Goal: Complete application form

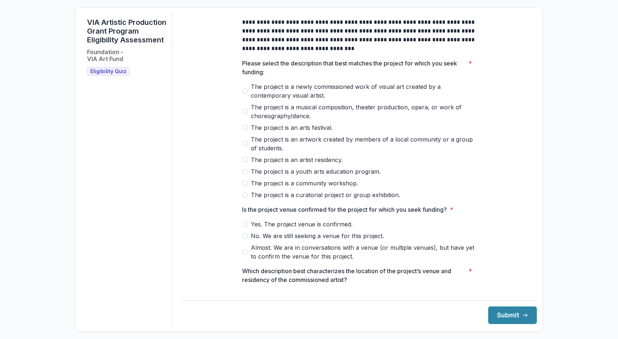
click at [283, 227] on span "Yes. The project venue is confirmed." at bounding box center [302, 224] width 102 height 9
drag, startPoint x: 325, startPoint y: 104, endPoint x: 268, endPoint y: 100, distance: 57.2
click at [268, 100] on span "The project is a newly commissioned work of visual art created by a contemporar…" at bounding box center [363, 91] width 225 height 18
click at [512, 311] on button "Submit" at bounding box center [512, 315] width 49 height 18
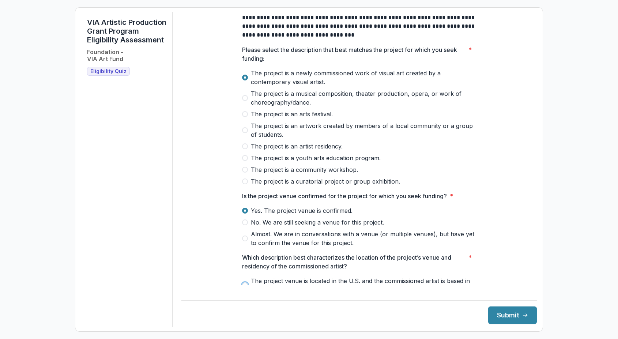
click at [314, 287] on span "The project venue is located in the U.S. and the commissioned artist is based i…" at bounding box center [363, 285] width 225 height 18
click at [522, 315] on icon "submit" at bounding box center [525, 315] width 6 height 6
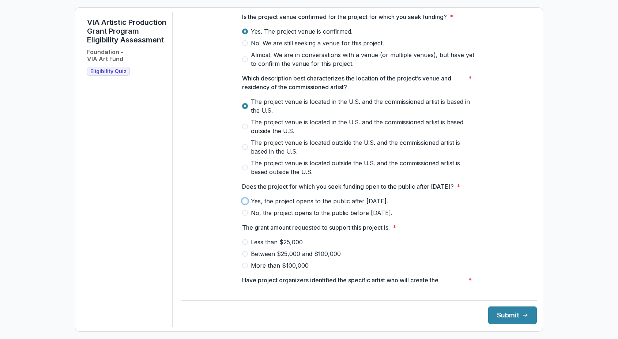
scroll to position [247, 0]
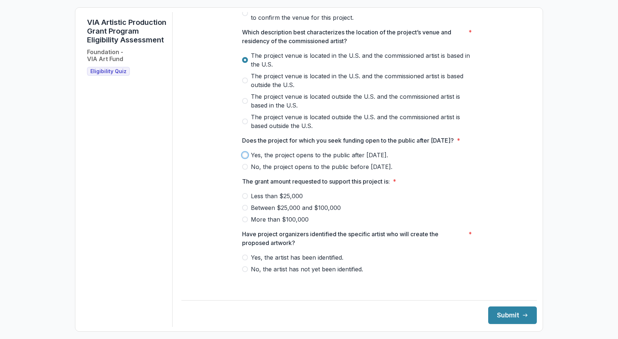
click at [201, 145] on div "**********" at bounding box center [358, 29] width 355 height 512
click at [244, 158] on label "Yes, the project opens to the public after May 1, 2026." at bounding box center [359, 155] width 234 height 9
click at [265, 224] on span "More than $100,000" at bounding box center [280, 219] width 58 height 9
click at [270, 262] on span "Yes, the artist has been identified." at bounding box center [297, 257] width 92 height 9
click at [505, 312] on button "Submit" at bounding box center [512, 315] width 49 height 18
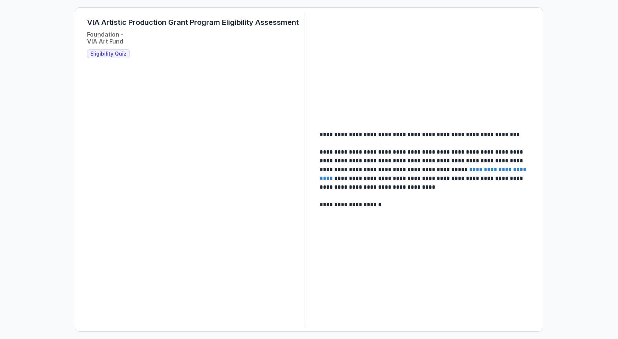
click at [397, 177] on p "**********" at bounding box center [424, 170] width 209 height 44
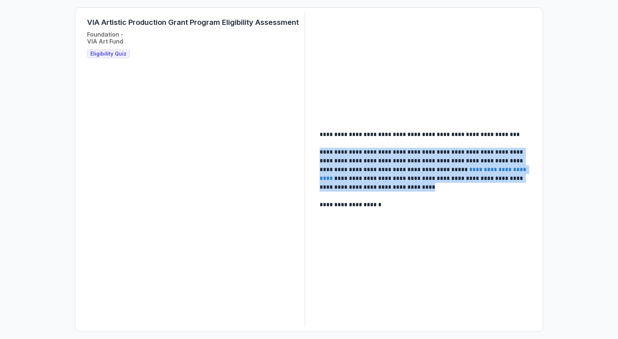
click at [397, 177] on p "**********" at bounding box center [424, 170] width 209 height 44
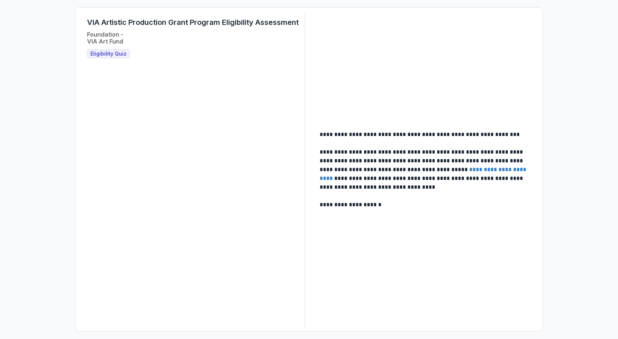
click at [382, 194] on p at bounding box center [425, 196] width 211 height 9
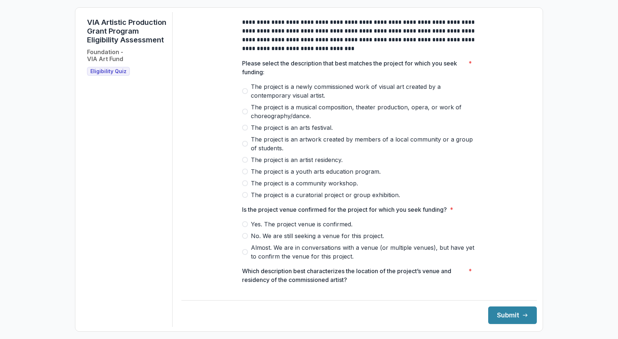
click at [326, 97] on span "The project is a newly commissioned work of visual art created by a contemporar…" at bounding box center [363, 91] width 225 height 18
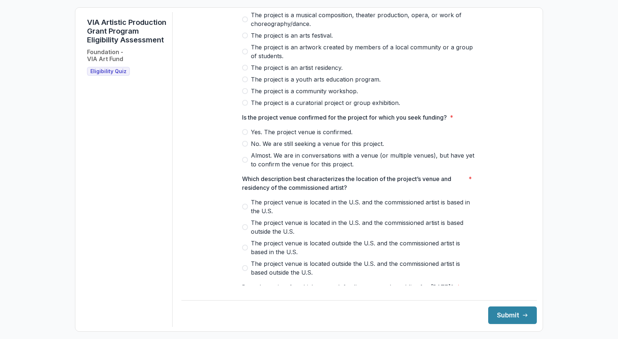
scroll to position [109, 0]
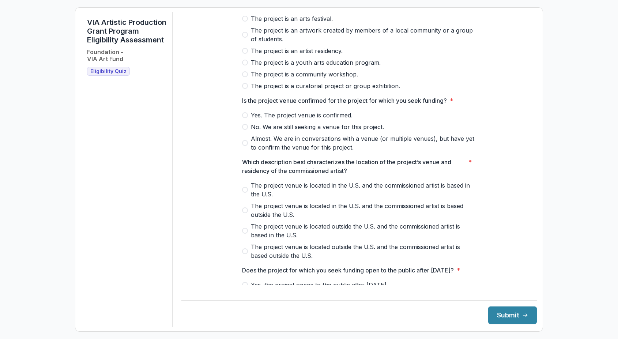
click at [319, 120] on span "Yes. The project venue is confirmed." at bounding box center [302, 115] width 102 height 9
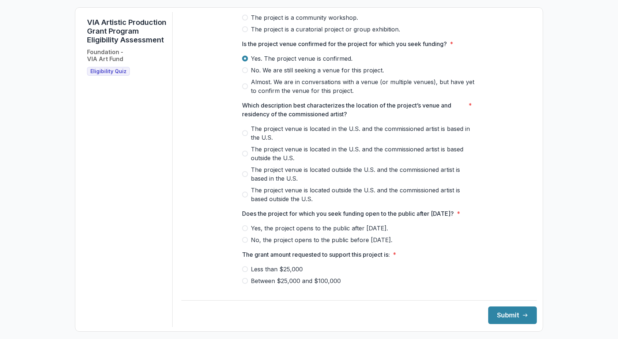
scroll to position [173, 0]
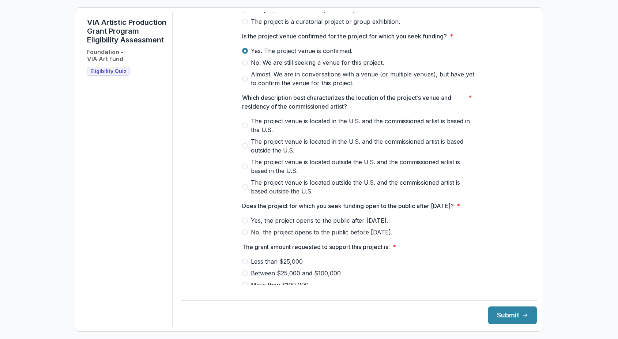
click at [320, 132] on span "The project venue is located in the U.S. and the commissioned artist is based i…" at bounding box center [363, 126] width 225 height 18
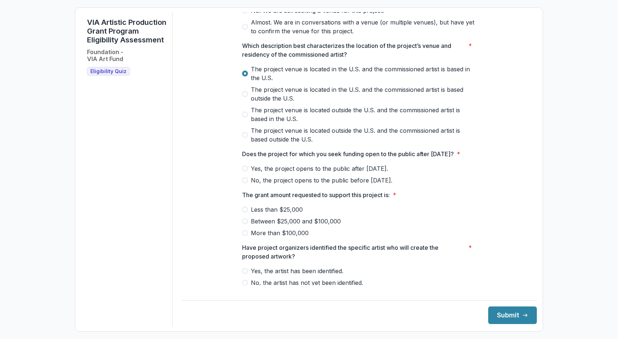
scroll to position [247, 0]
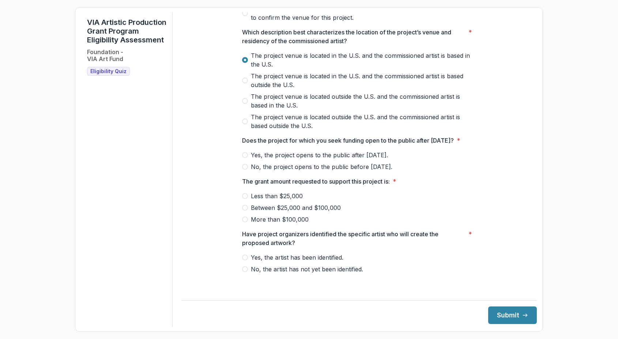
click at [325, 159] on span "Yes, the project opens to the public after May 1, 2026." at bounding box center [319, 155] width 137 height 9
click at [291, 212] on span "Between $25,000 and $100,000" at bounding box center [296, 207] width 90 height 9
click at [290, 262] on span "Yes, the artist has been identified." at bounding box center [297, 257] width 92 height 9
click at [504, 314] on button "Submit" at bounding box center [512, 315] width 49 height 18
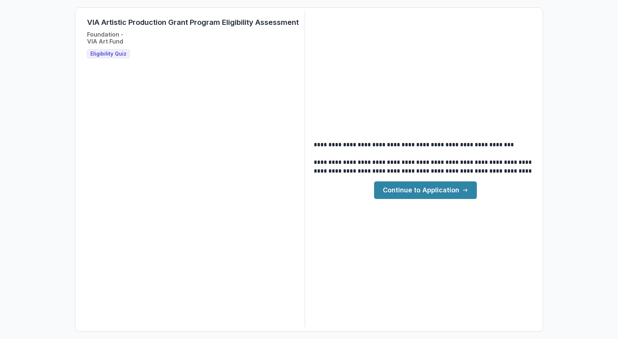
click at [444, 192] on link "Continue to Application" at bounding box center [425, 190] width 103 height 18
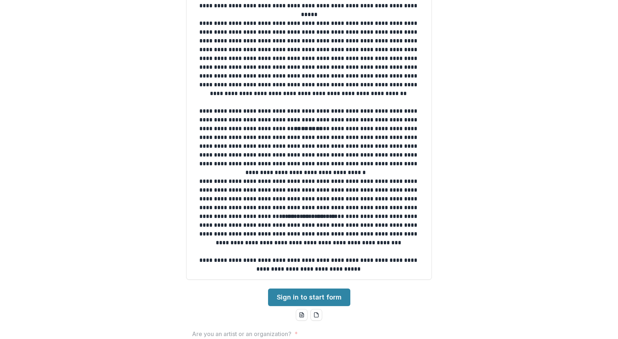
scroll to position [37, 0]
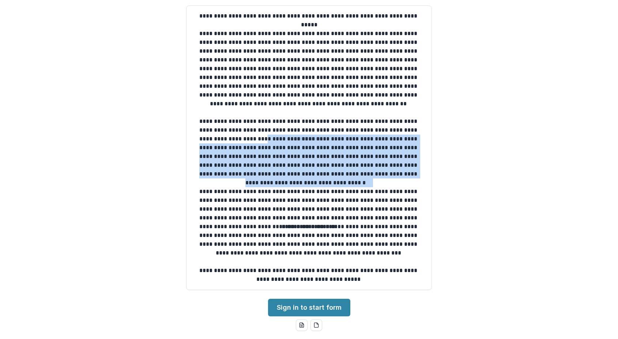
drag, startPoint x: 253, startPoint y: 141, endPoint x: 353, endPoint y: 184, distance: 108.6
click at [353, 184] on p "**********" at bounding box center [308, 161] width 233 height 53
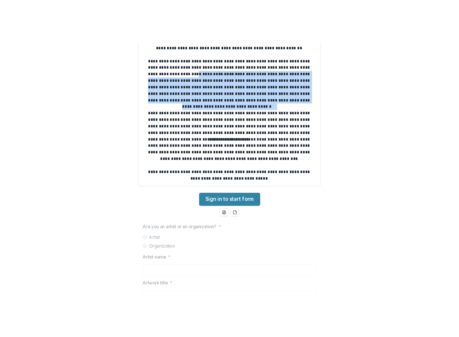
scroll to position [190, 0]
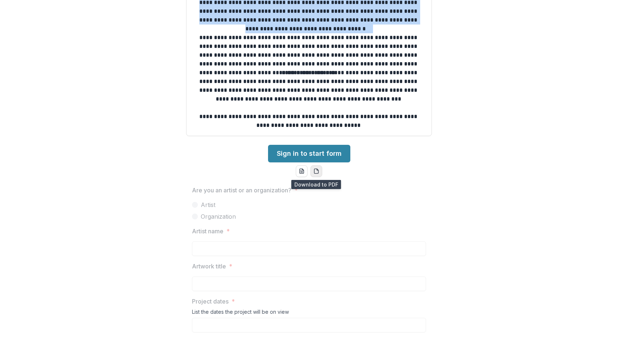
click at [316, 174] on icon "pdf-download" at bounding box center [316, 171] width 6 height 6
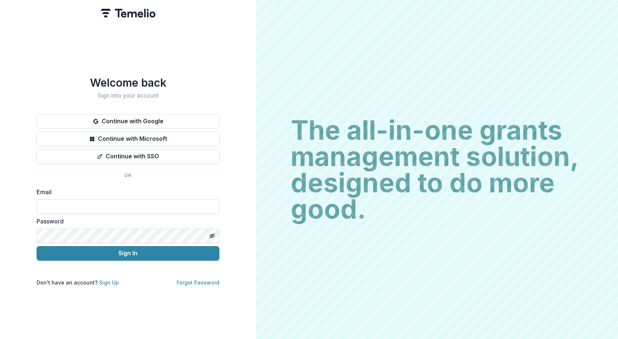
click at [109, 201] on input at bounding box center [128, 206] width 183 height 15
click at [123, 188] on label "Email" at bounding box center [126, 192] width 178 height 9
